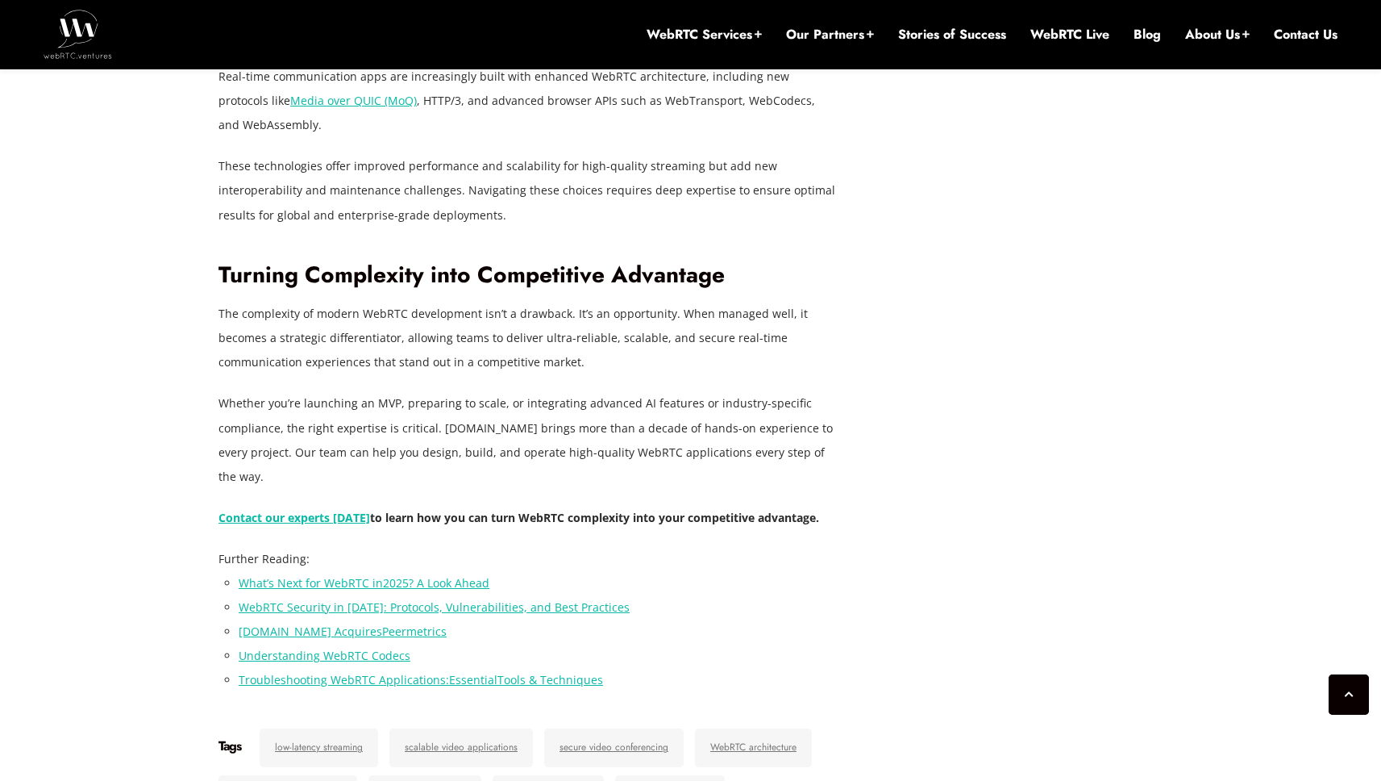
scroll to position [2861, 0]
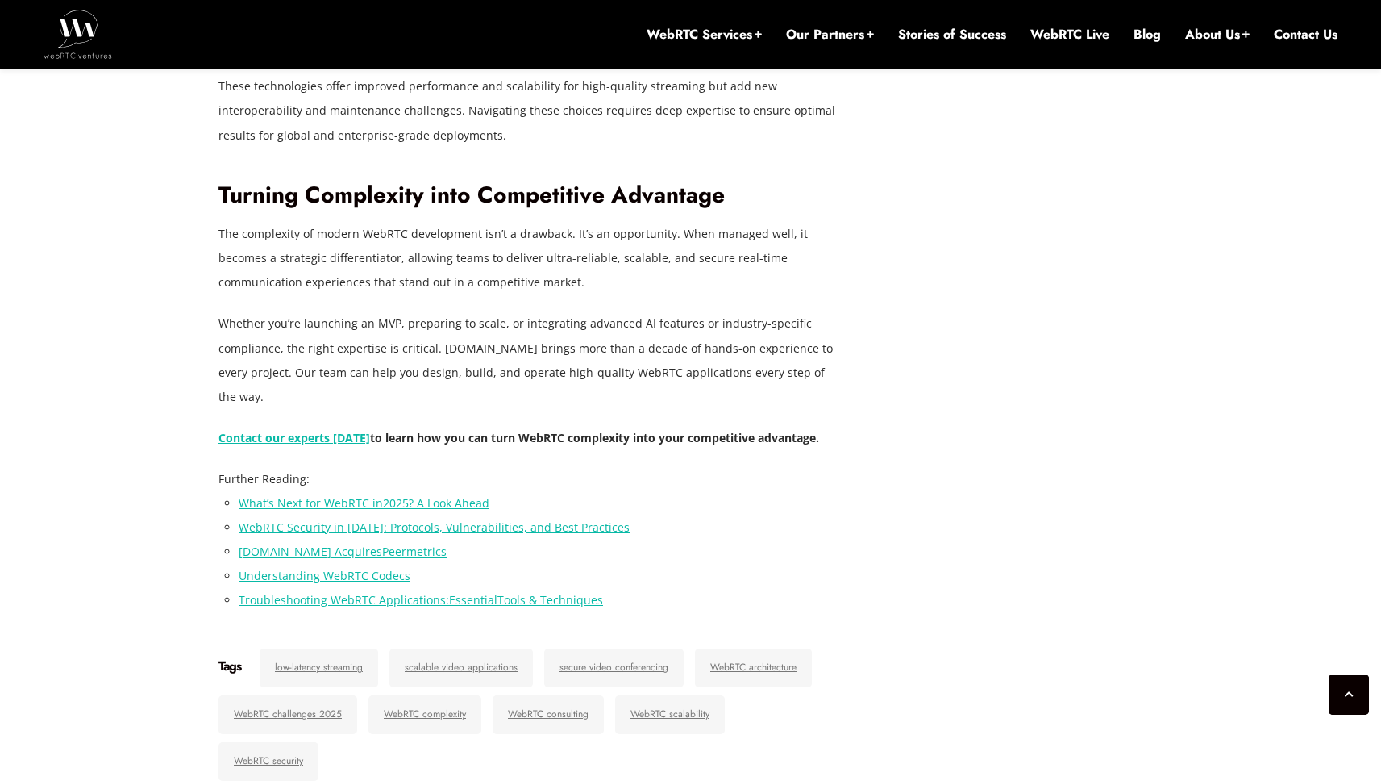
click at [470, 507] on link "? A Look Ahead" at bounding box center [449, 502] width 81 height 15
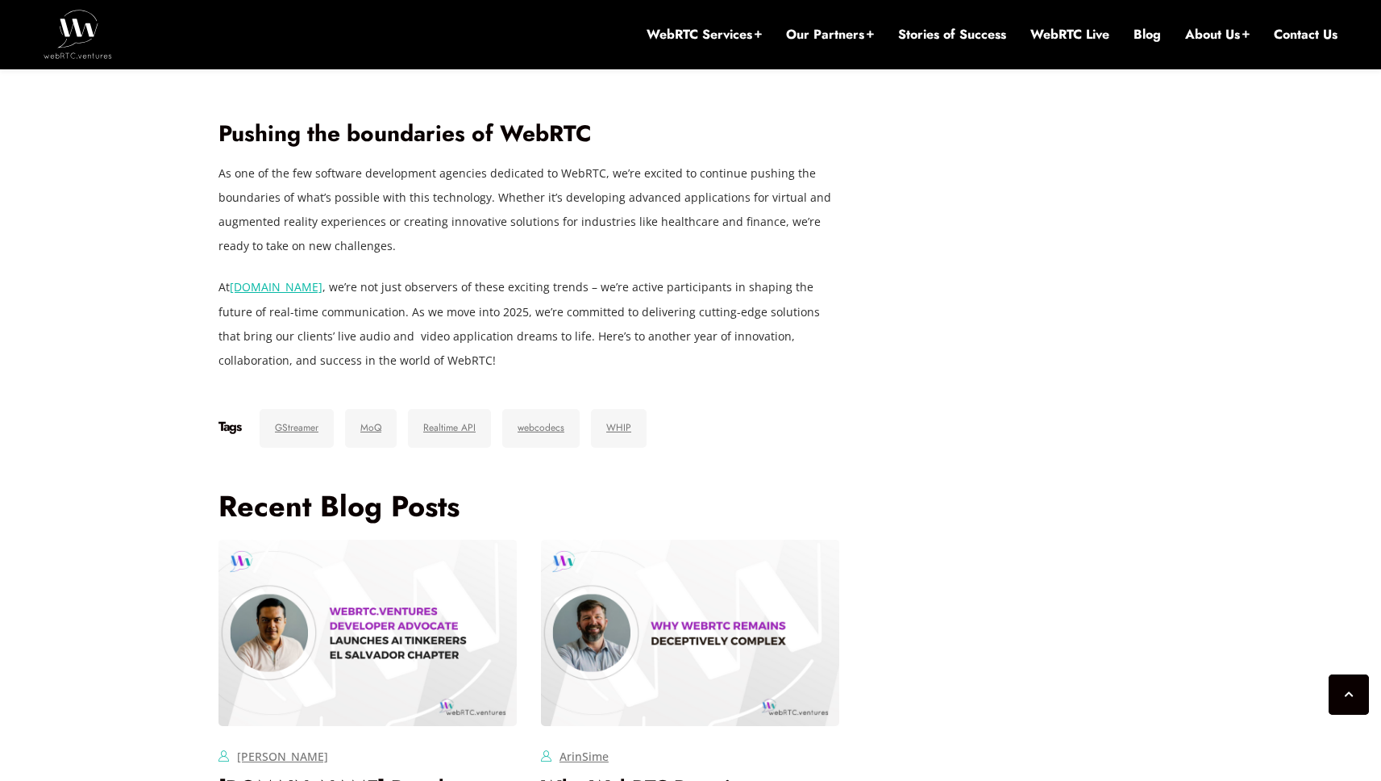
scroll to position [3433, 0]
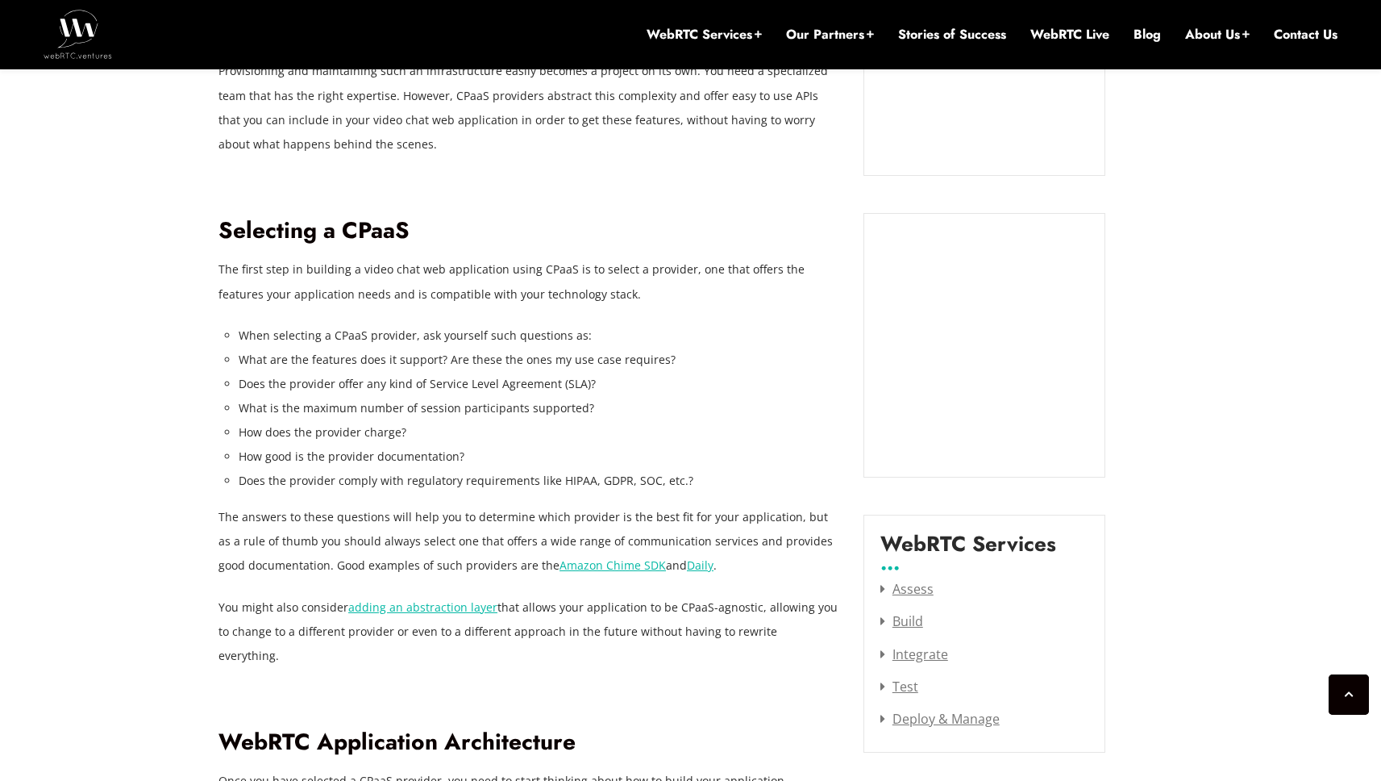
scroll to position [1843, 0]
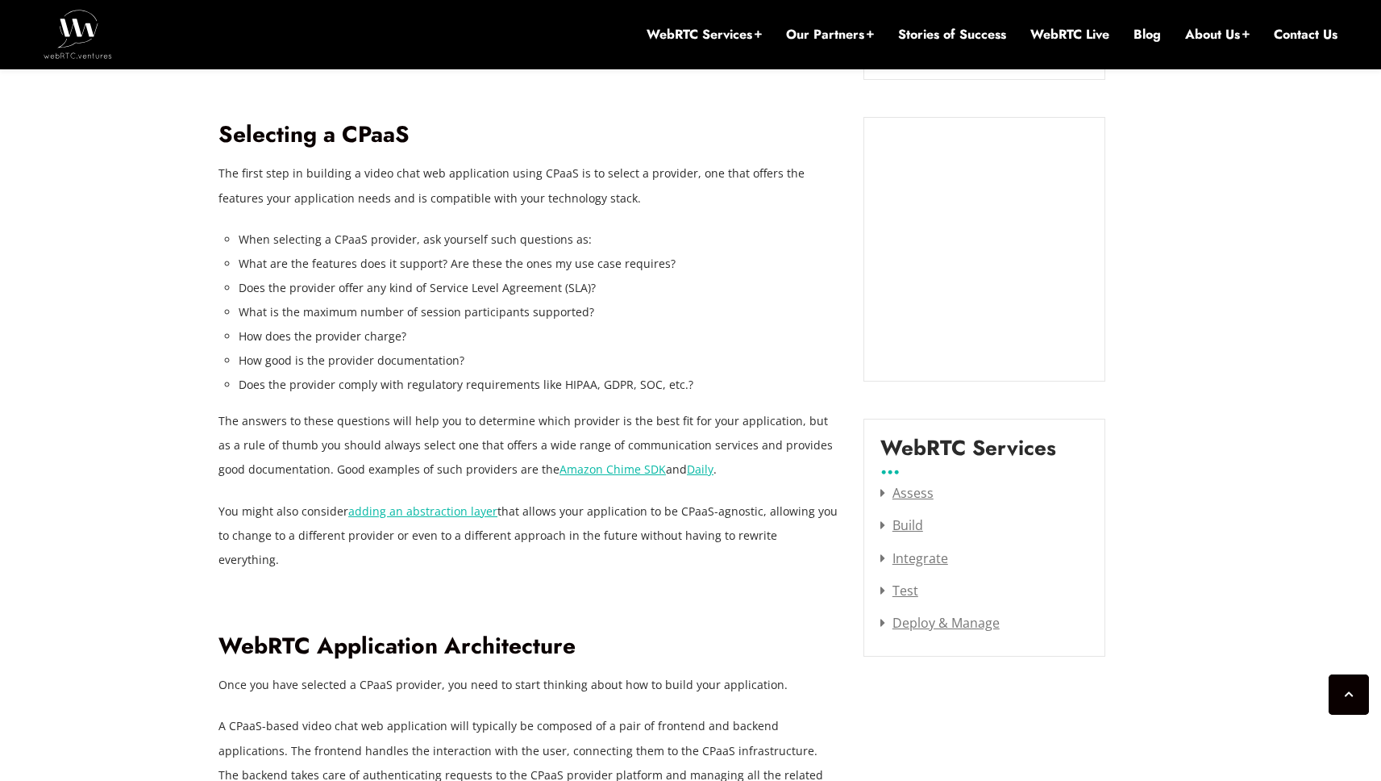
click at [584, 461] on link "Amazon Chime SDK" at bounding box center [613, 468] width 106 height 15
click at [687, 461] on link "Daily" at bounding box center [700, 468] width 27 height 15
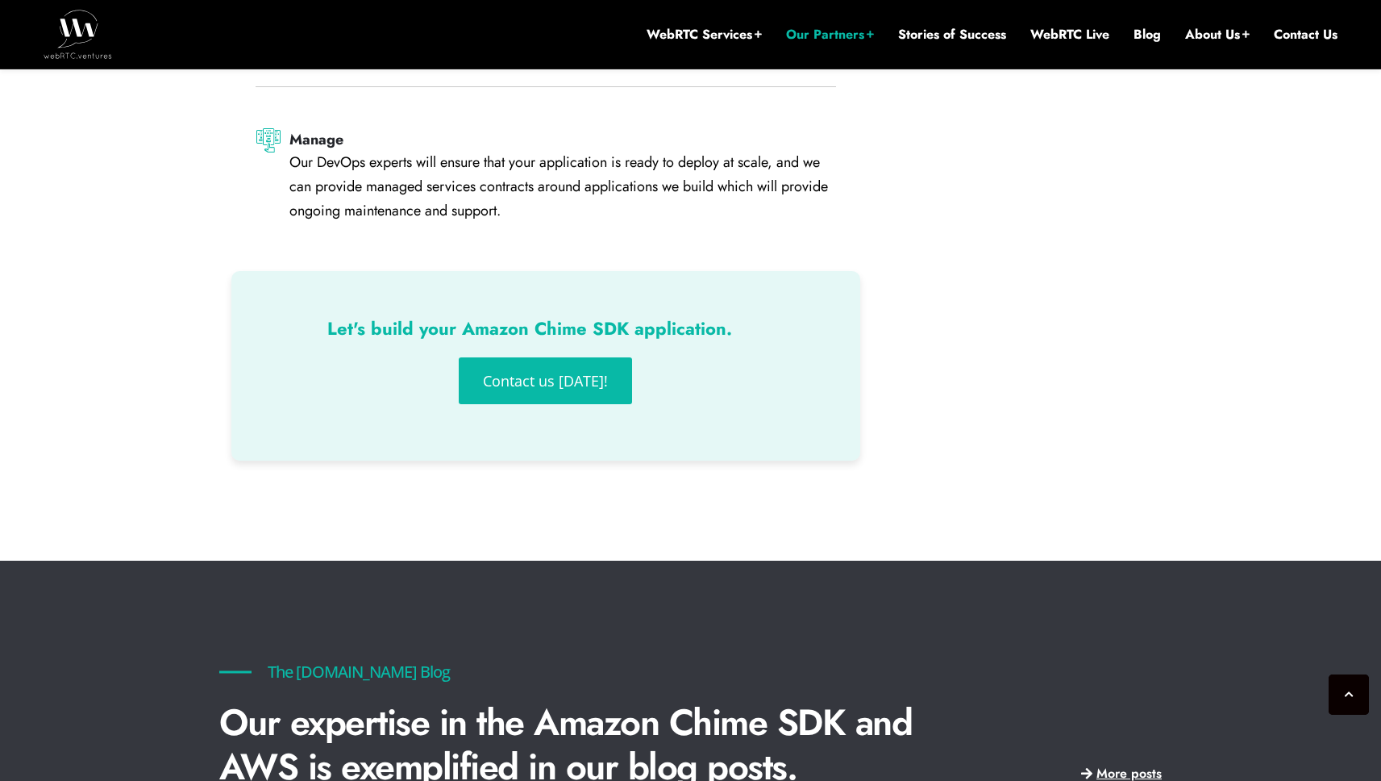
scroll to position [3298, 0]
